Goal: Task Accomplishment & Management: Manage account settings

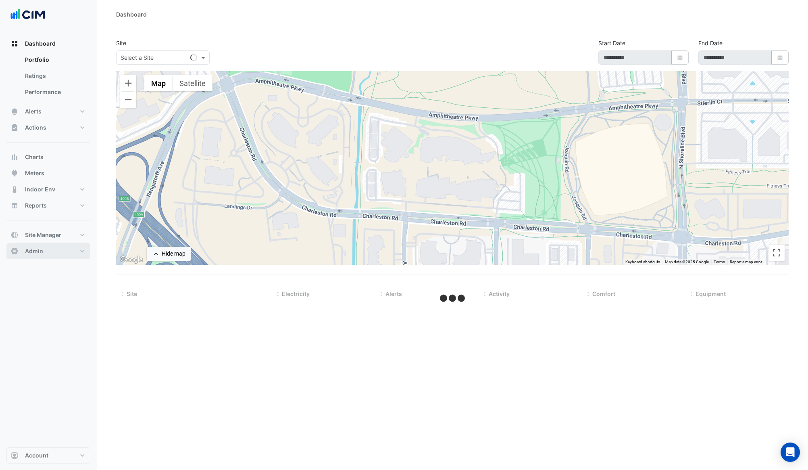
type input "**********"
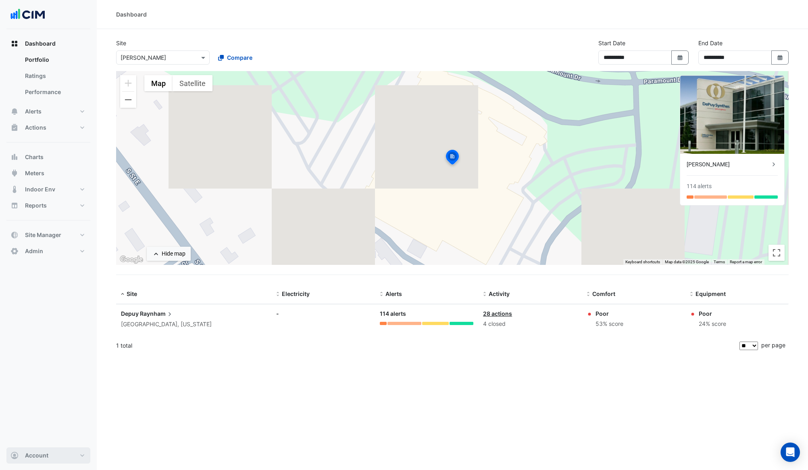
click at [40, 460] on button "Account" at bounding box center [48, 455] width 84 height 16
click at [31, 396] on link "Preferences" at bounding box center [48, 395] width 77 height 16
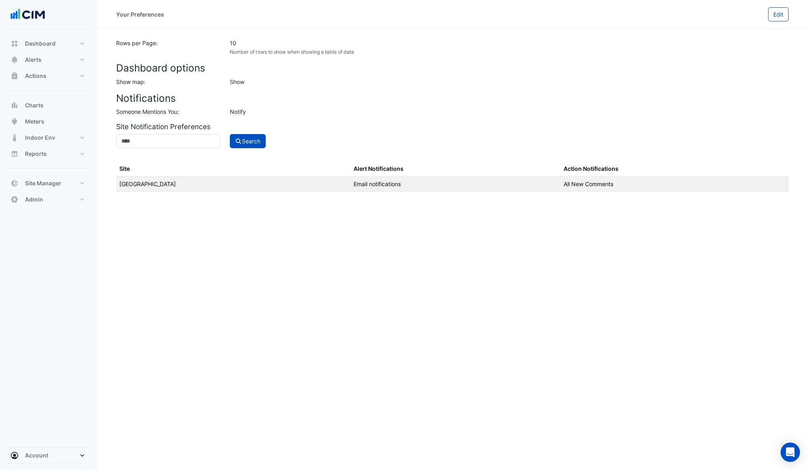
click at [349, 251] on div "Your Preferences Edit Rows per Page: 10 Number of rows to show when showing a t…" at bounding box center [453, 235] width 712 height 470
